Goal: Task Accomplishment & Management: Complete application form

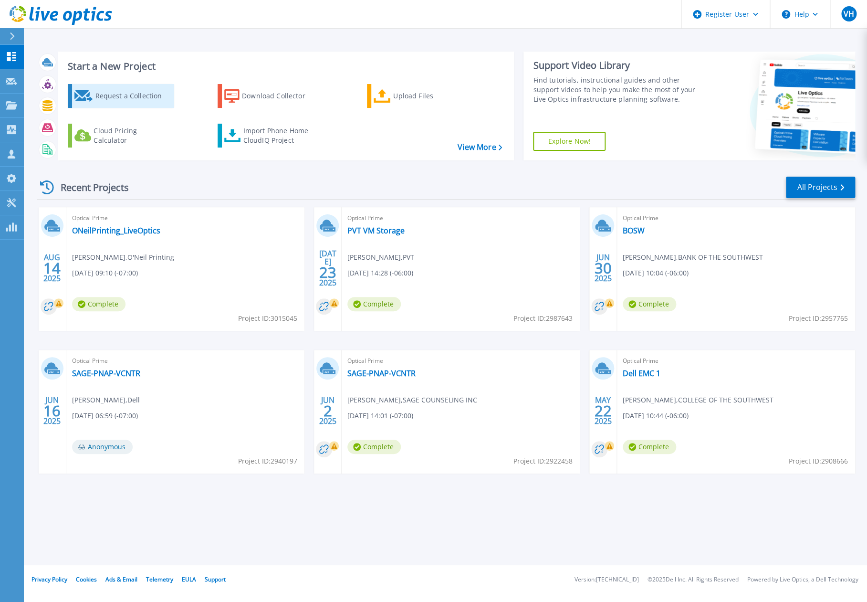
click at [96, 96] on div "Request a Collection" at bounding box center [133, 95] width 76 height 19
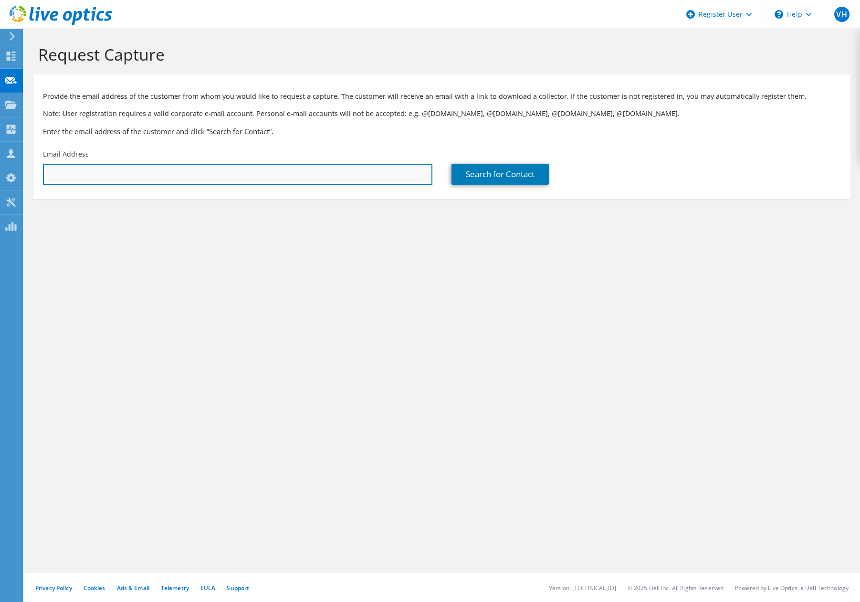
paste input "djcastillo@gesd32.org"
type input "djcastillo@gesd32.org"
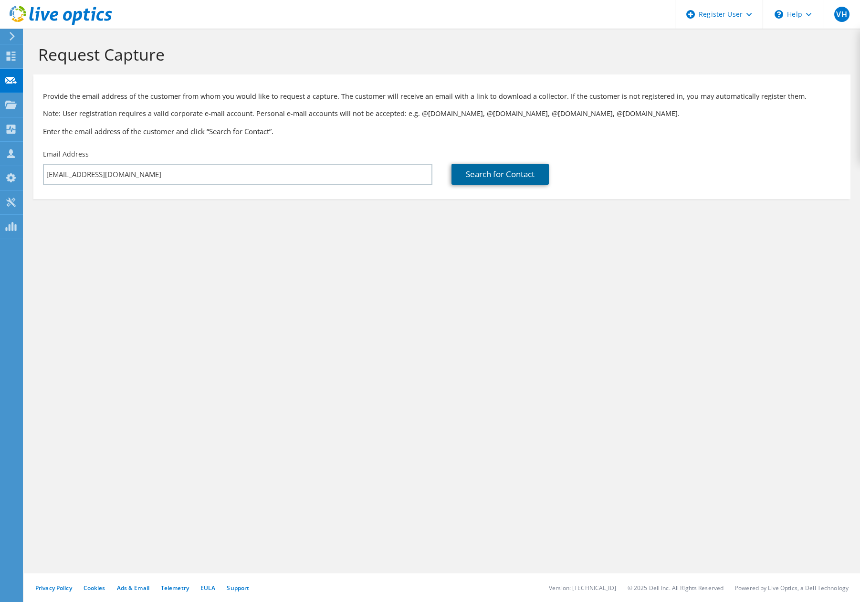
click at [496, 180] on link "Search for Contact" at bounding box center [500, 174] width 97 height 21
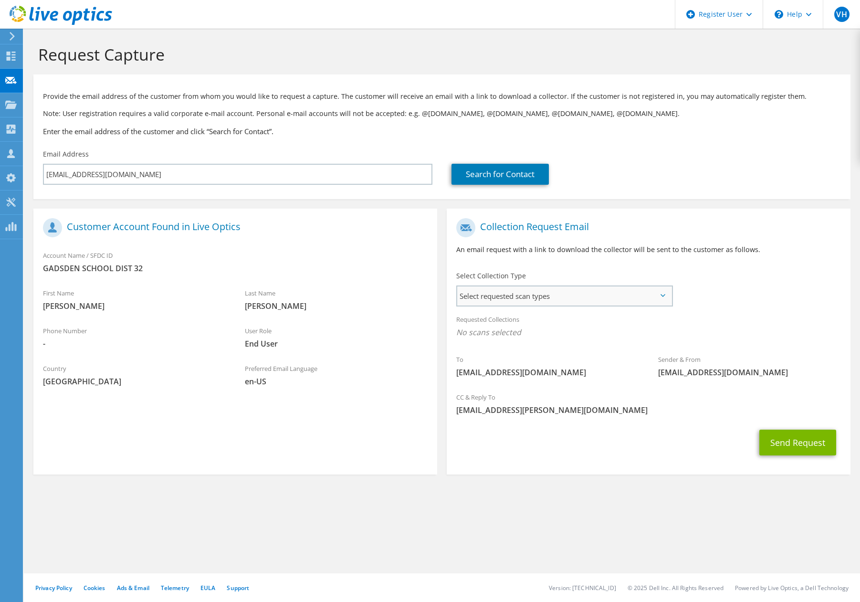
click at [540, 294] on span "Select requested scan types" at bounding box center [564, 295] width 214 height 19
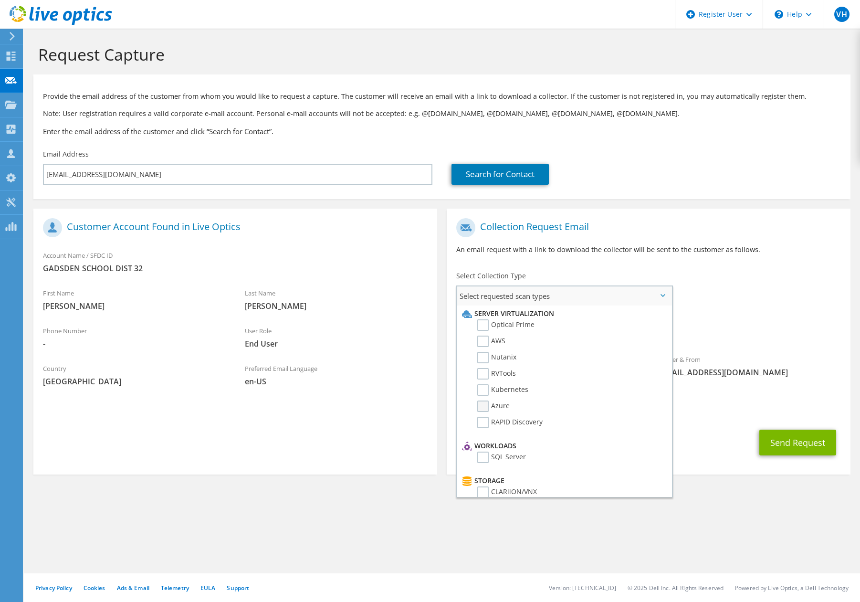
click at [483, 405] on label "Azure" at bounding box center [493, 405] width 32 height 11
click at [0, 0] on input "Azure" at bounding box center [0, 0] width 0 height 0
click at [793, 446] on button "Send Request" at bounding box center [797, 445] width 77 height 26
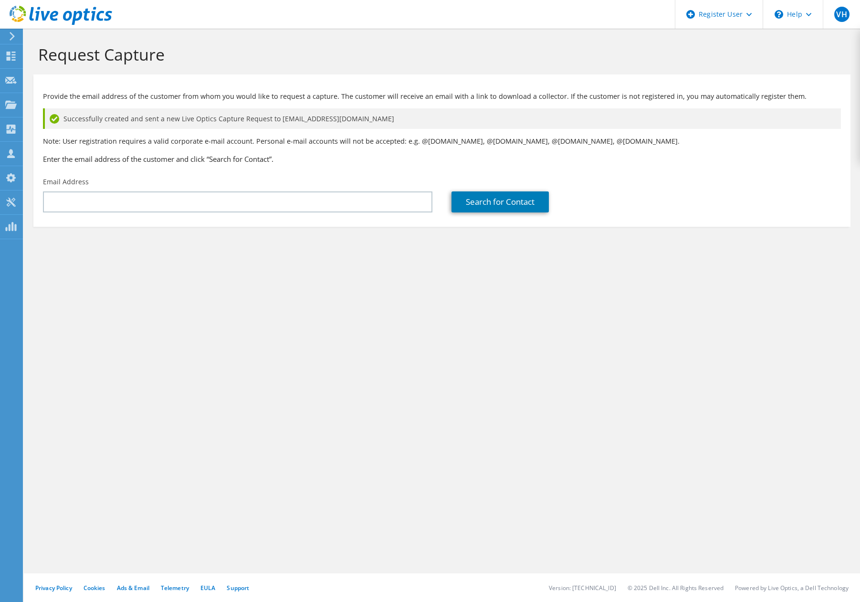
click at [560, 314] on div "Request Capture Provide the email address of the customer from whom you would l…" at bounding box center [442, 315] width 836 height 573
